Goal: Check status: Check status

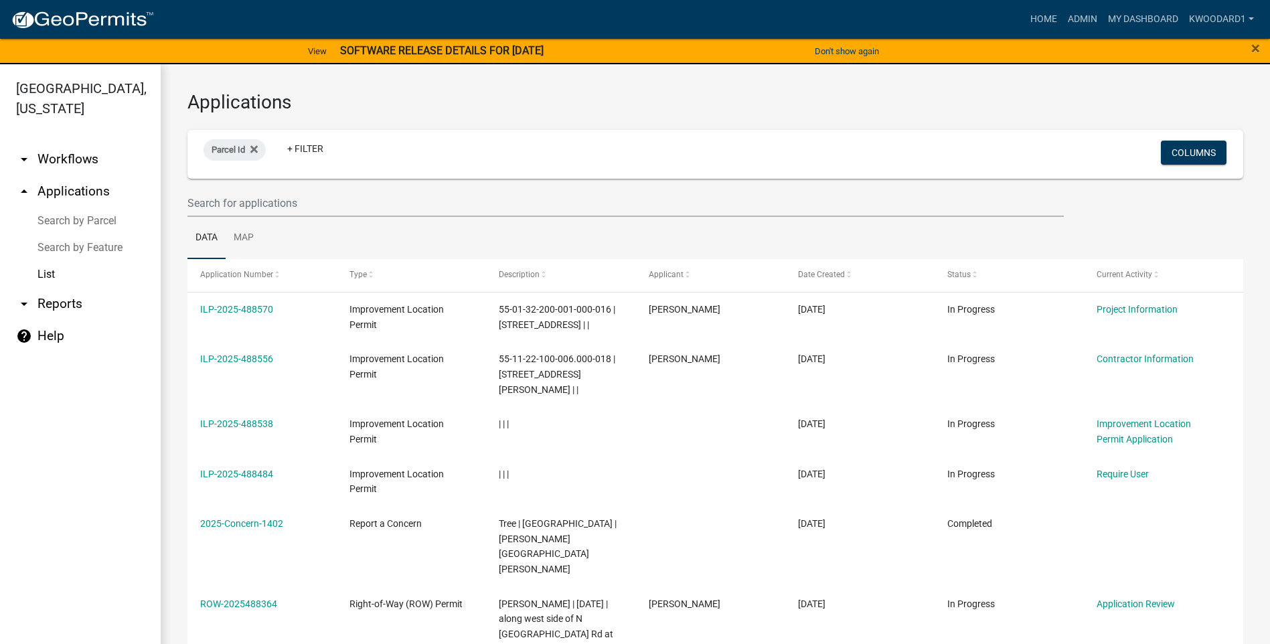
select select "3: 100"
click at [232, 199] on input "text" at bounding box center [625, 202] width 877 height 27
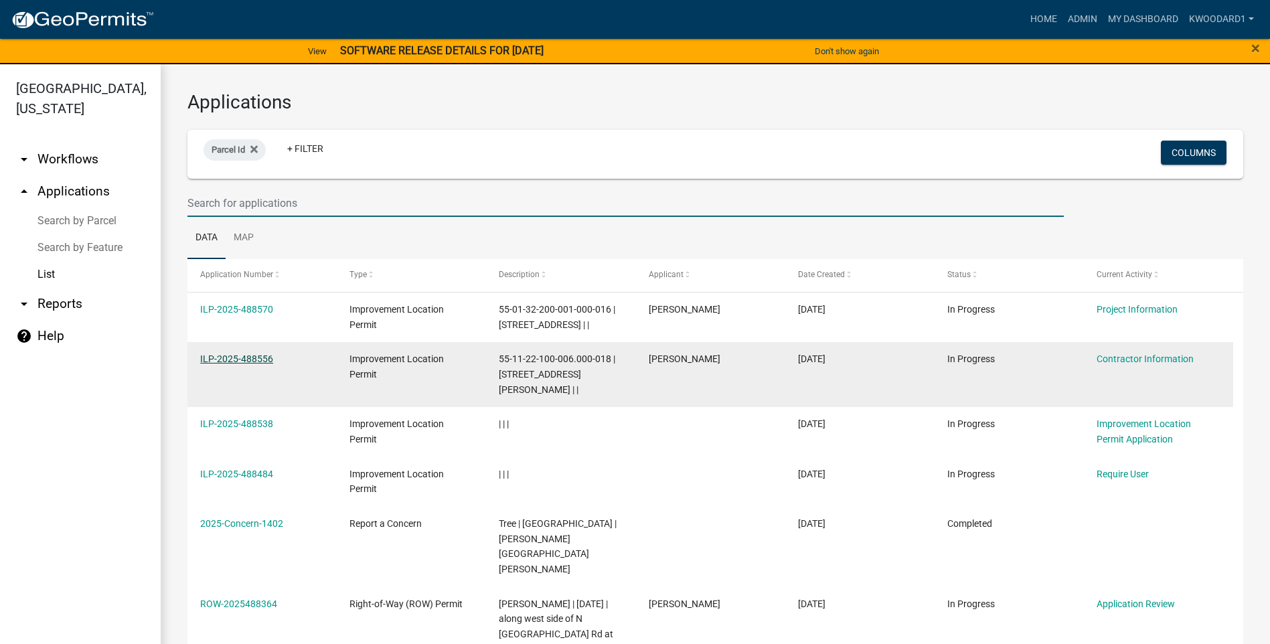
click at [208, 359] on link "ILP-2025-488556" at bounding box center [236, 359] width 73 height 11
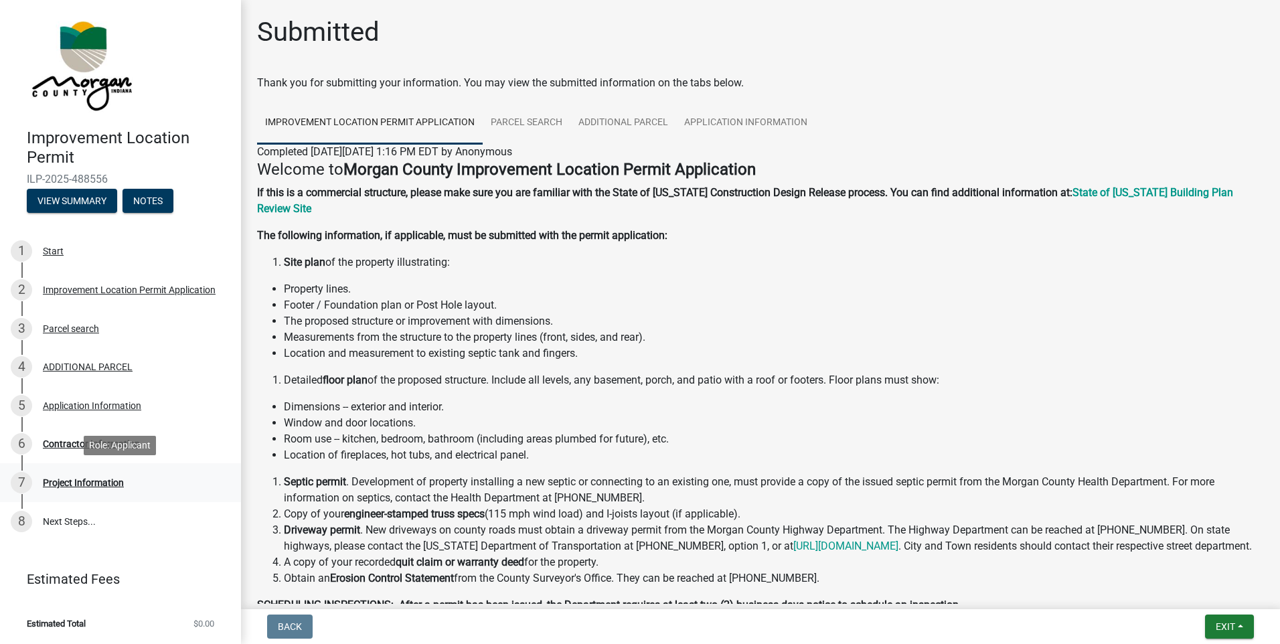
click at [87, 478] on div "Project Information" at bounding box center [83, 482] width 81 height 9
click at [58, 486] on div "Project Information" at bounding box center [83, 482] width 81 height 9
click at [56, 479] on div "Project Information" at bounding box center [83, 482] width 81 height 9
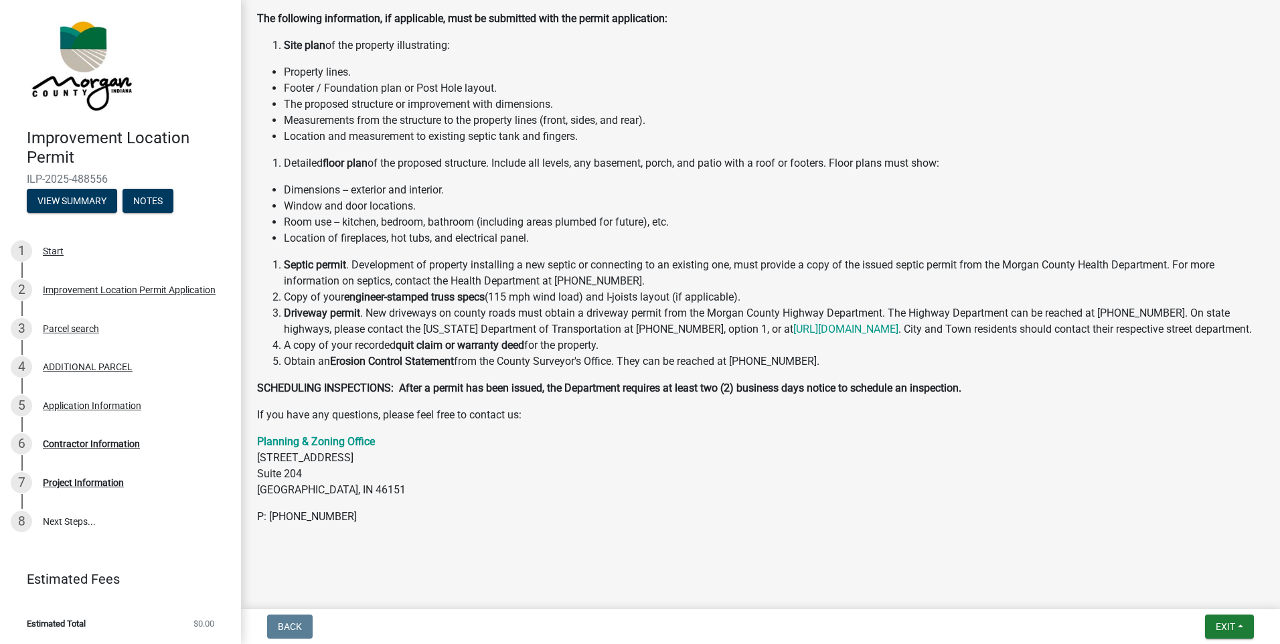
scroll to position [233, 0]
click at [68, 481] on div "Project Information" at bounding box center [83, 482] width 81 height 9
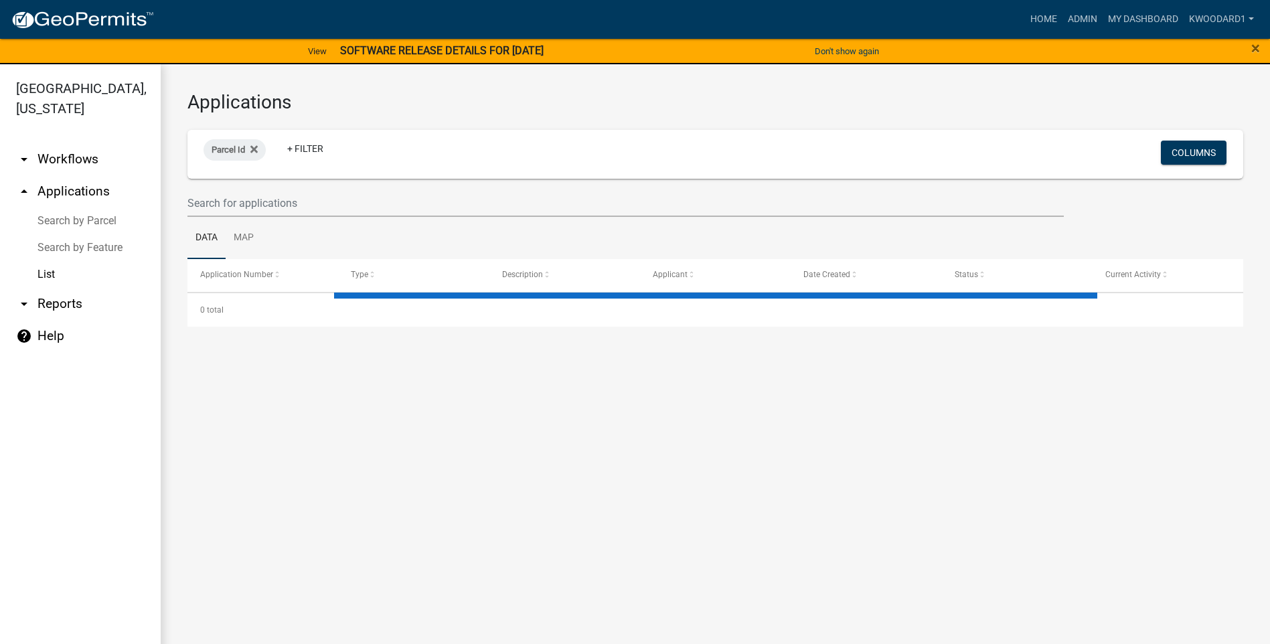
select select "3: 100"
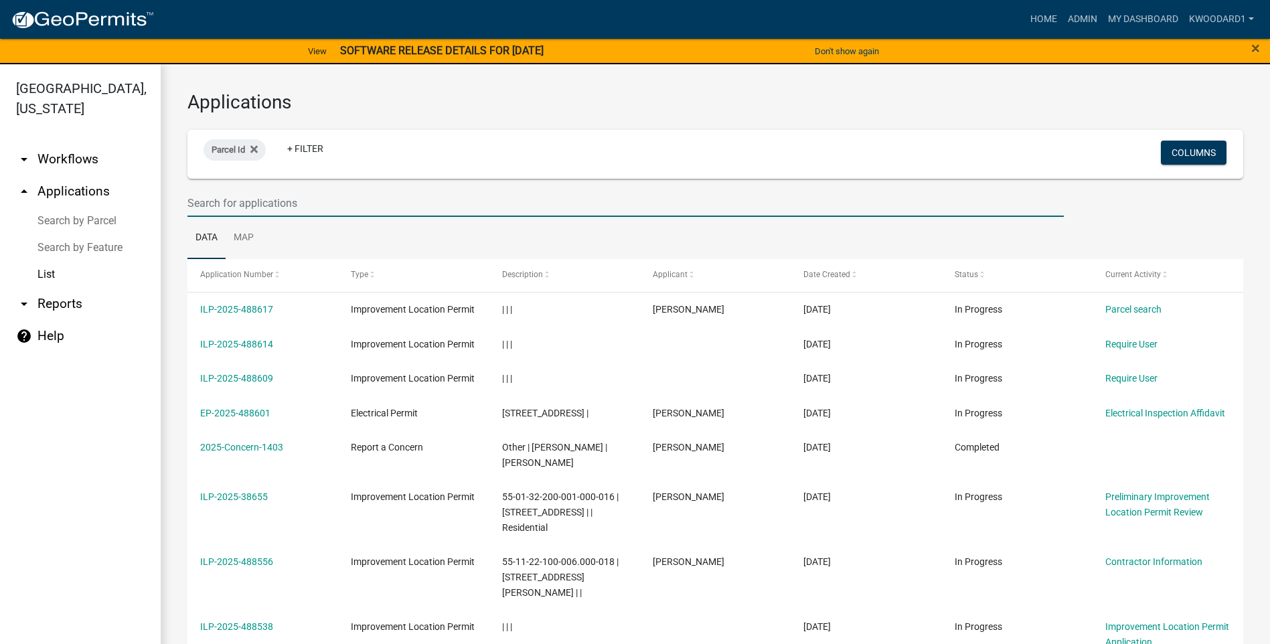
click at [212, 198] on input "text" at bounding box center [625, 202] width 877 height 27
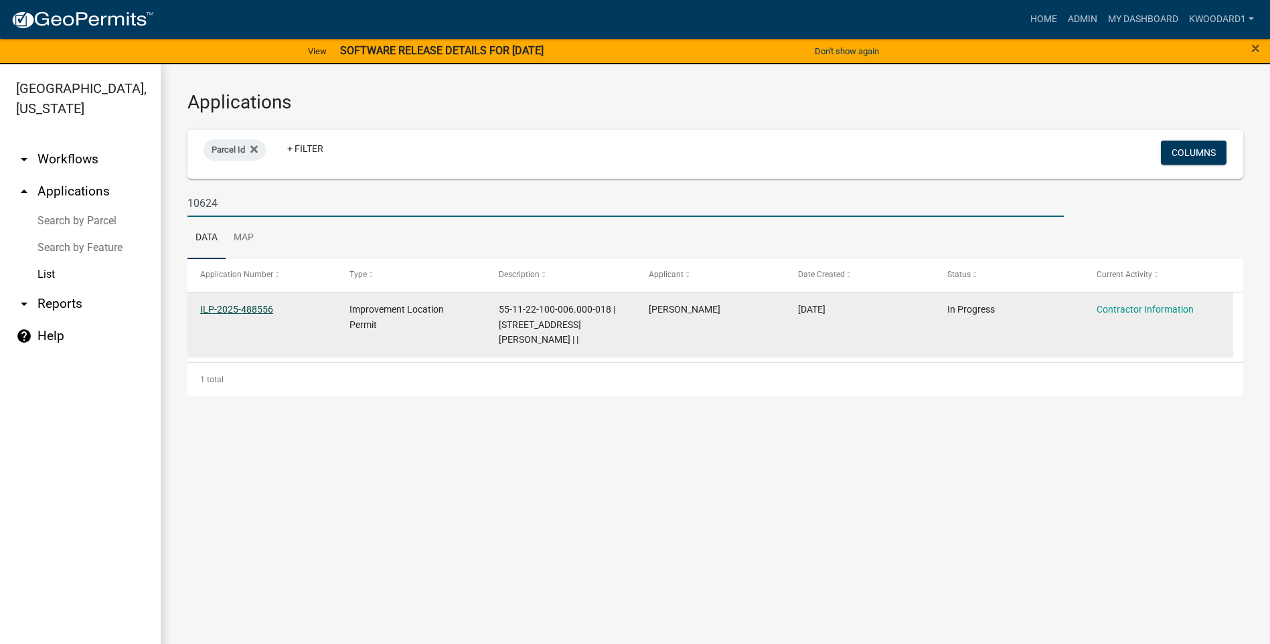
type input "10624"
click at [246, 309] on link "ILP-2025-488556" at bounding box center [236, 309] width 73 height 11
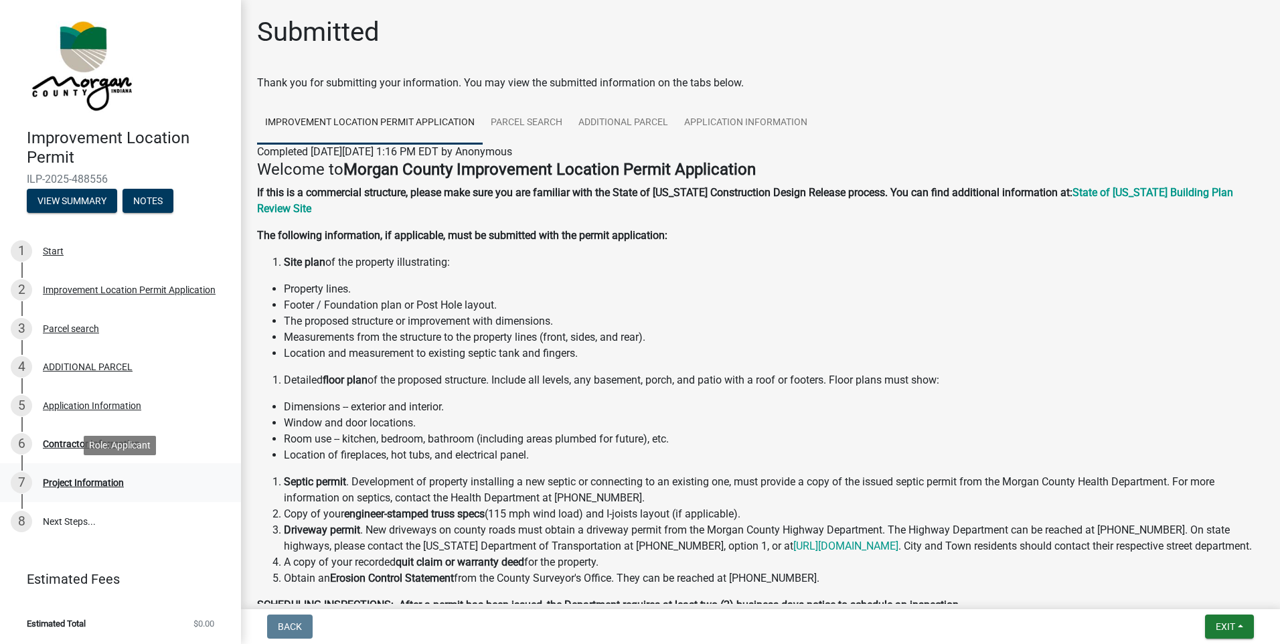
click at [76, 481] on div "Project Information" at bounding box center [83, 482] width 81 height 9
click at [74, 443] on div "Contractor Information" at bounding box center [91, 443] width 97 height 9
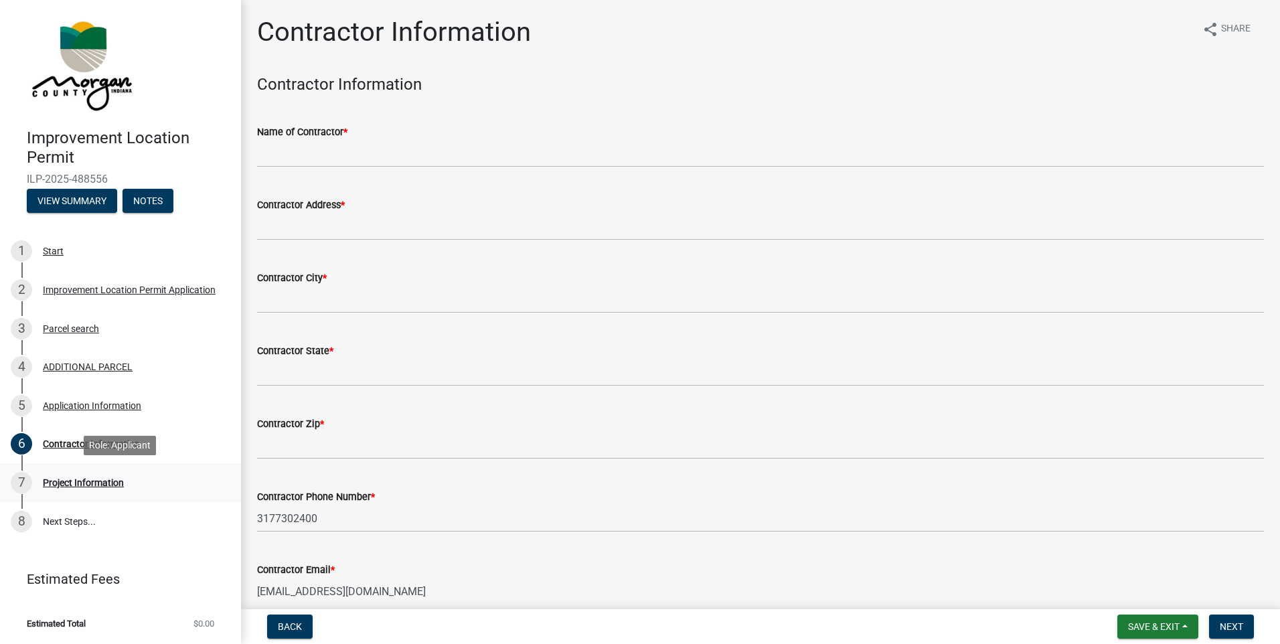
click at [88, 483] on div "Project Information" at bounding box center [83, 482] width 81 height 9
